Goal: Task Accomplishment & Management: Complete application form

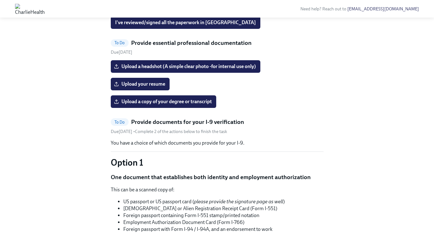
scroll to position [330, 0]
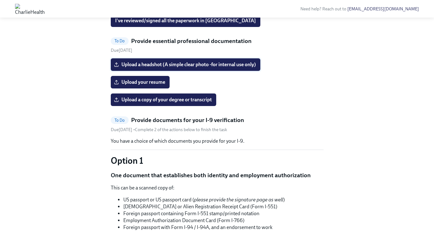
click at [183, 68] on span "Upload a headshot (A simple clear photo -for internal use only)" at bounding box center [185, 64] width 141 height 6
click at [0, 0] on input "Upload a headshot (A simple clear photo -for internal use only)" at bounding box center [0, 0] width 0 height 0
click at [191, 68] on span "Upload a headshot (A simple clear photo -for internal use only)" at bounding box center [185, 64] width 141 height 6
click at [0, 0] on input "Upload a headshot (A simple clear photo -for internal use only)" at bounding box center [0, 0] width 0 height 0
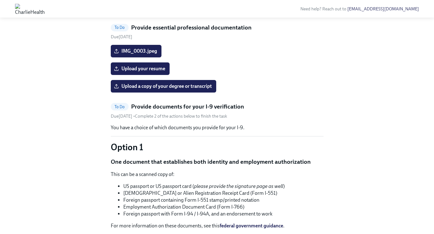
scroll to position [344, 0]
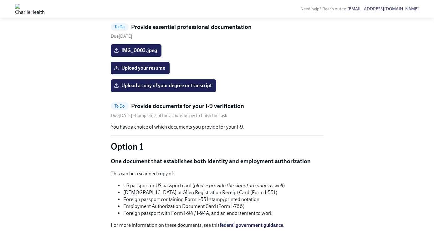
click at [139, 71] on span "Upload your resume" at bounding box center [140, 68] width 50 height 6
click at [0, 0] on input "Upload your resume" at bounding box center [0, 0] width 0 height 0
click at [190, 89] on span "Upload a copy of your degree or transcript" at bounding box center [163, 85] width 97 height 6
click at [0, 0] on input "Upload a copy of your degree or transcript" at bounding box center [0, 0] width 0 height 0
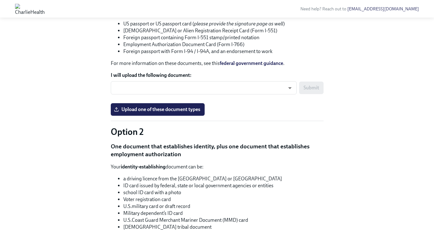
scroll to position [506, 0]
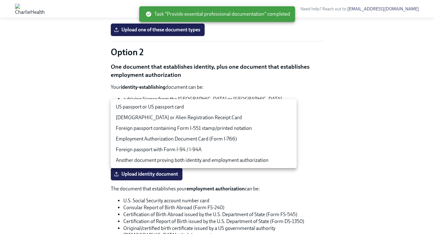
click at [186, 103] on body "Need help? Reach out to [EMAIL_ADDRESS][DOMAIN_NAME] Hi [PERSON_NAME]! This is …" at bounding box center [217, 3] width 434 height 1018
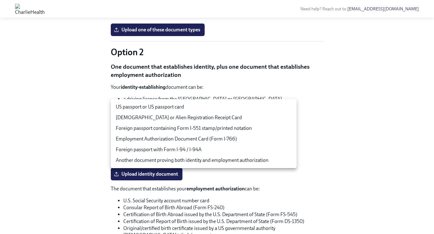
click at [185, 107] on li "US passport or US passport card" at bounding box center [204, 106] width 186 height 11
type input "tm035QtdH"
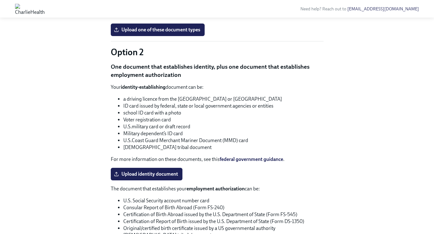
click at [309, 11] on span "Submit" at bounding box center [312, 8] width 16 height 6
click at [194, 33] on span "Upload one of these document types" at bounding box center [157, 30] width 85 height 6
click at [0, 0] on input "Upload one of these document types" at bounding box center [0, 0] width 0 height 0
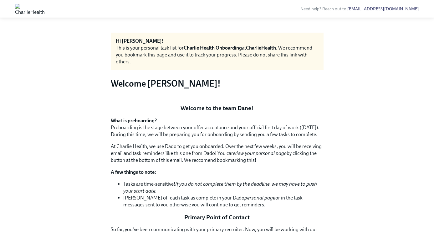
scroll to position [0, 0]
